Goal: Navigation & Orientation: Find specific page/section

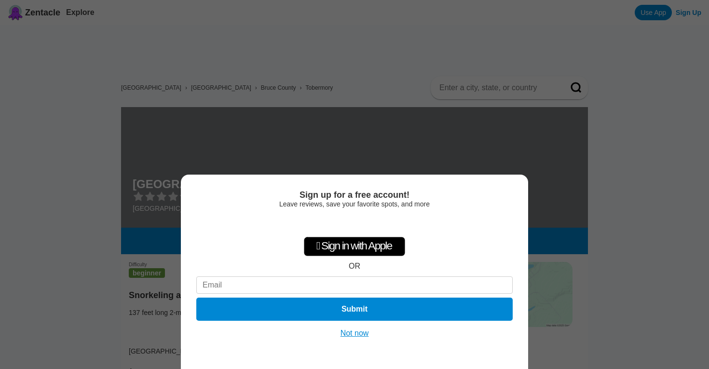
click at [351, 332] on button "Not now" at bounding box center [354, 333] width 34 height 10
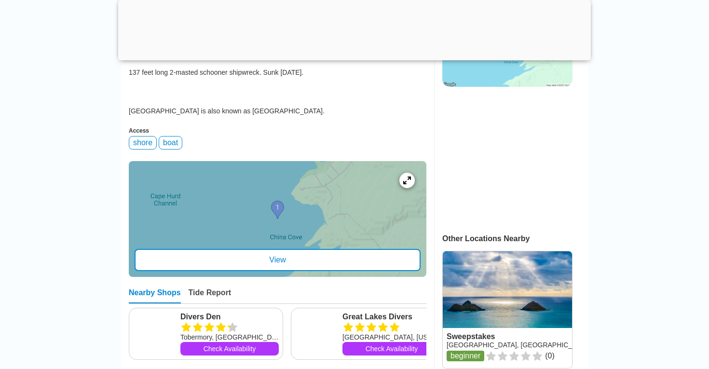
scroll to position [324, 0]
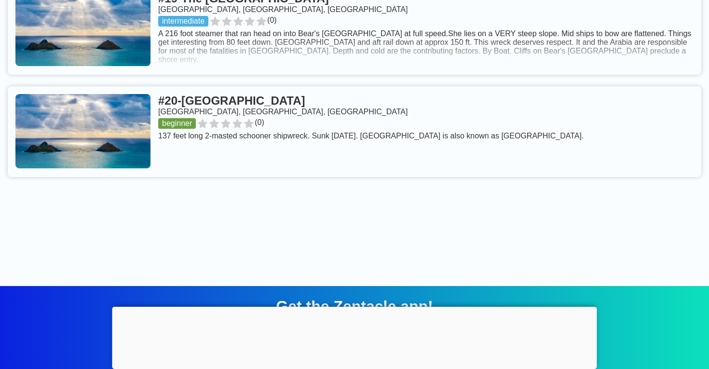
scroll to position [2594, 0]
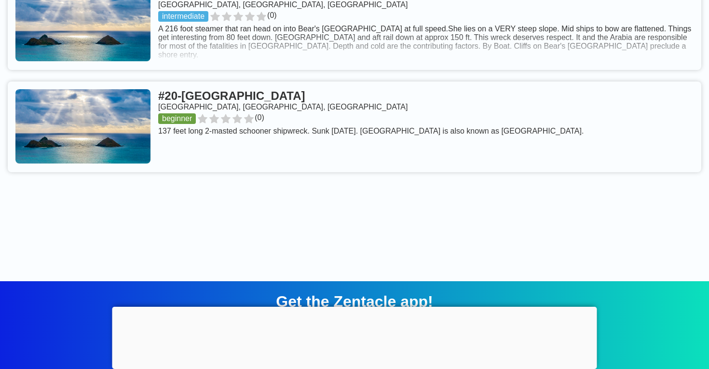
click at [298, 131] on link at bounding box center [354, 126] width 693 height 91
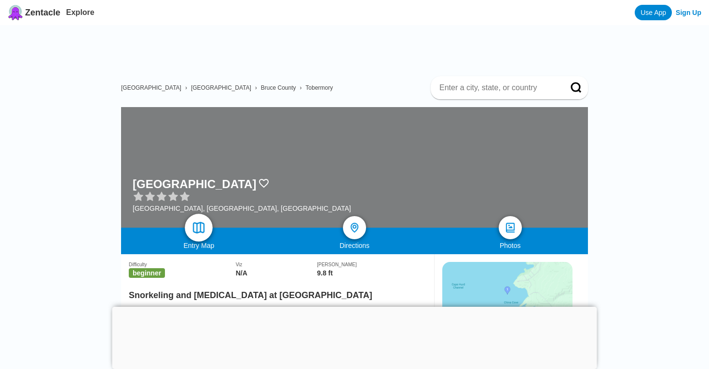
click at [195, 227] on img at bounding box center [199, 228] width 14 height 14
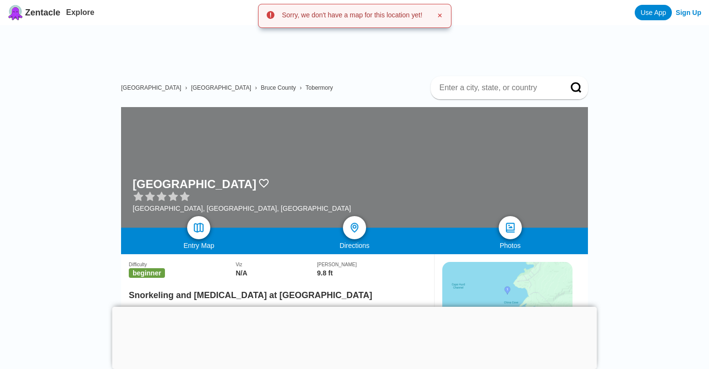
click at [199, 242] on div "Entry Map" at bounding box center [199, 246] width 156 height 8
click at [198, 229] on img at bounding box center [199, 228] width 14 height 14
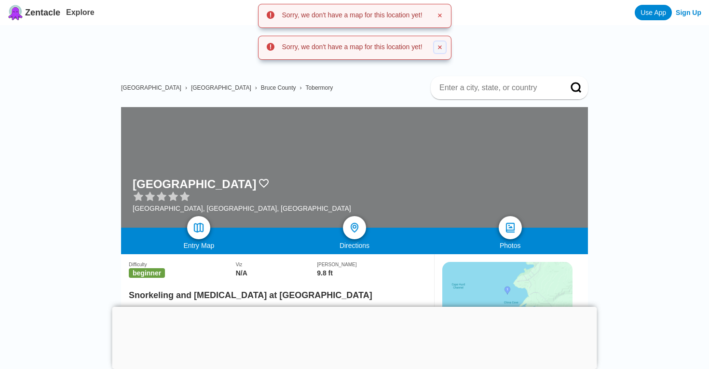
click at [443, 44] on icon at bounding box center [440, 47] width 6 height 6
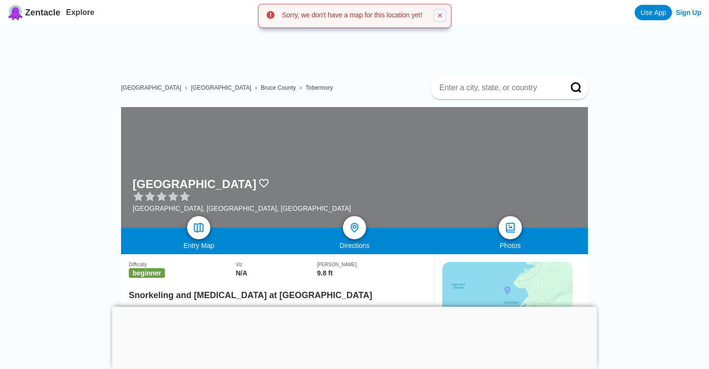
click at [442, 14] on icon at bounding box center [440, 15] width 4 height 4
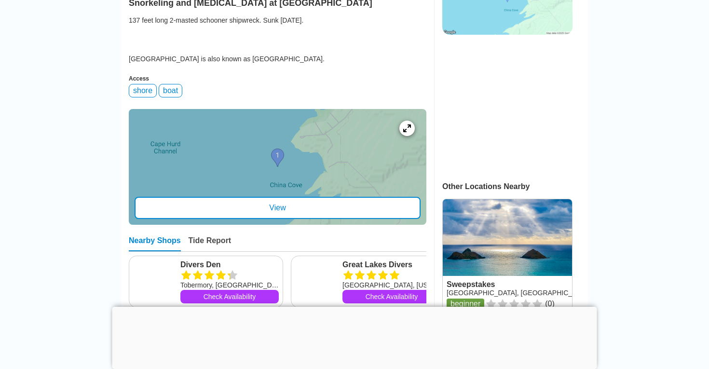
scroll to position [293, 0]
